Goal: Navigation & Orientation: Find specific page/section

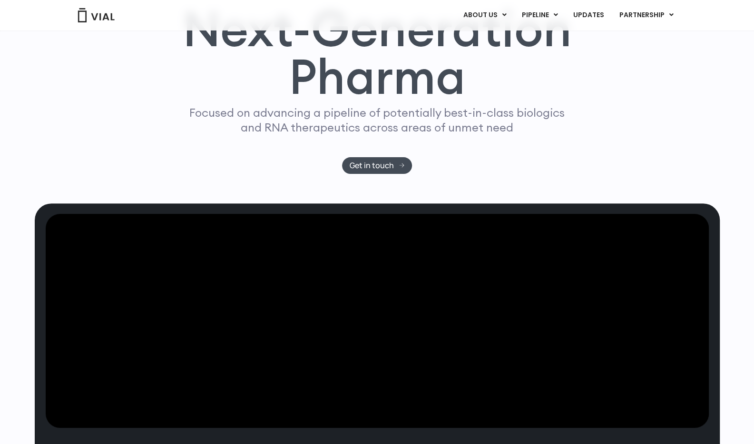
scroll to position [1, 0]
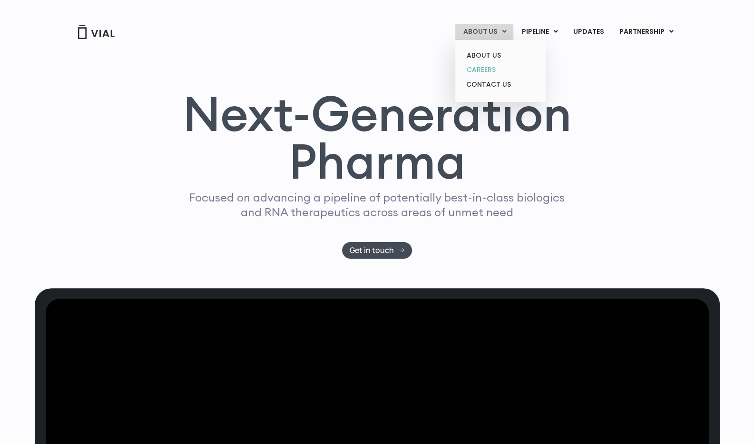
click at [496, 68] on link "CAREERS" at bounding box center [500, 69] width 83 height 15
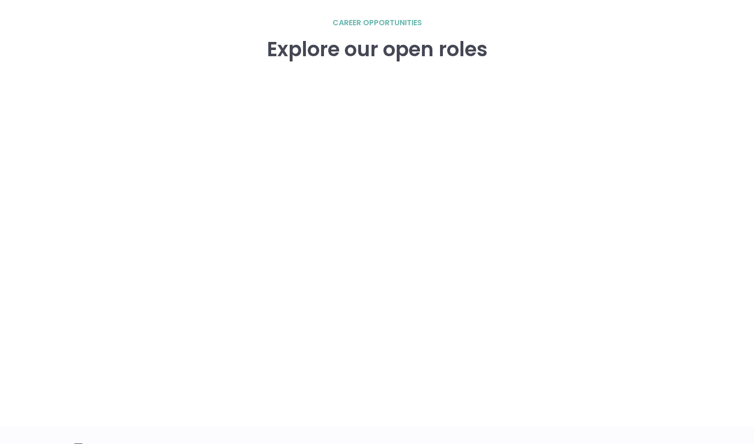
scroll to position [1354, 0]
